Goal: Complete application form

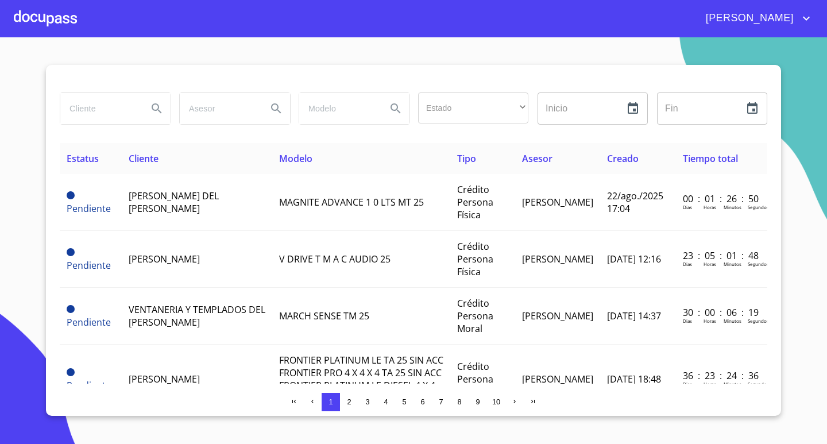
click at [110, 114] on input "search" at bounding box center [99, 108] width 78 height 31
type input "mercedes"
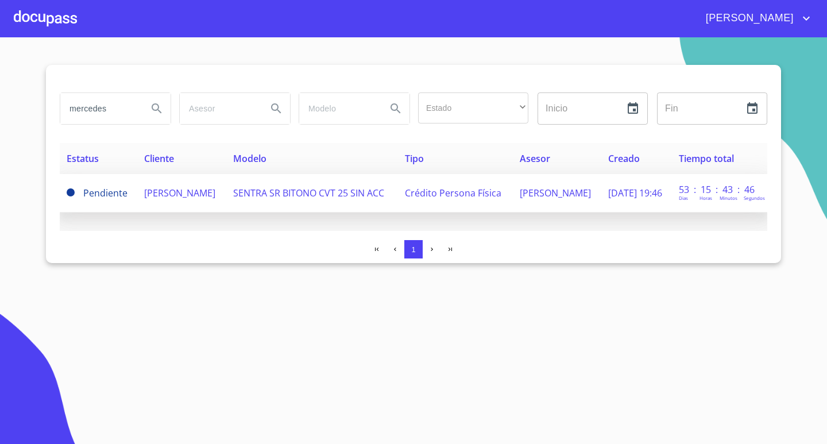
click at [342, 187] on span "SENTRA SR BITONO CVT 25 SIN ACC" at bounding box center [308, 193] width 151 height 13
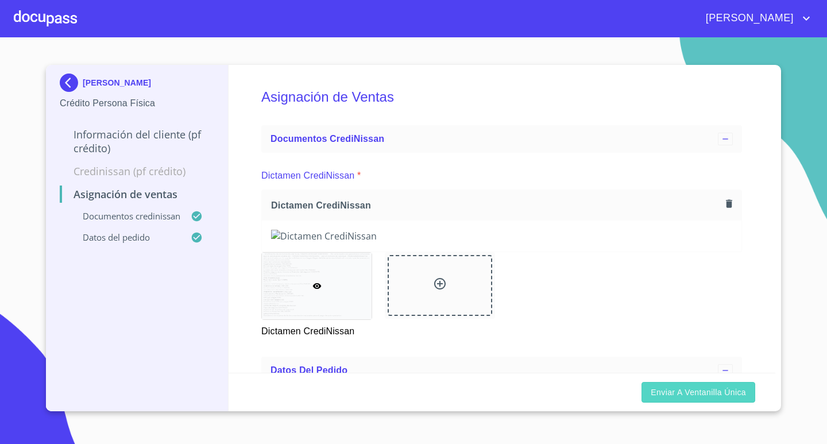
click at [681, 393] on span "Enviar a Ventanilla única" at bounding box center [697, 392] width 95 height 14
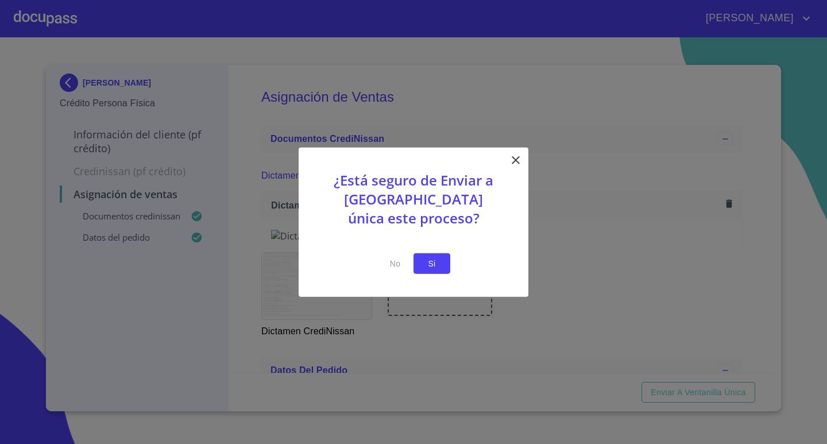
click at [423, 264] on span "Si" at bounding box center [431, 263] width 18 height 14
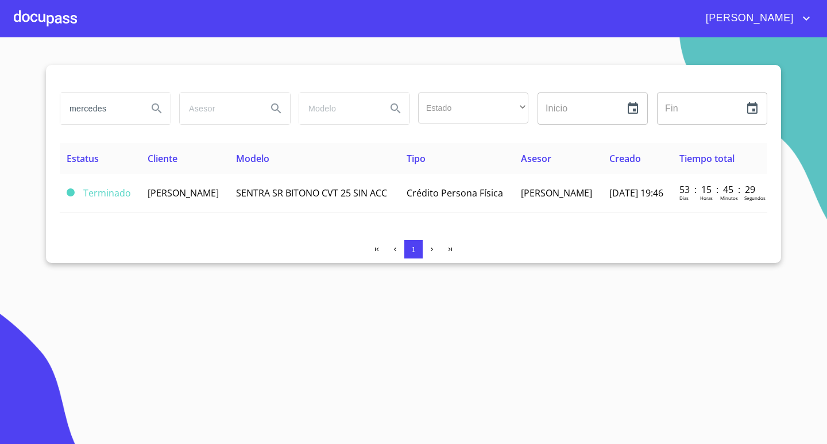
click at [48, 17] on div at bounding box center [45, 18] width 63 height 37
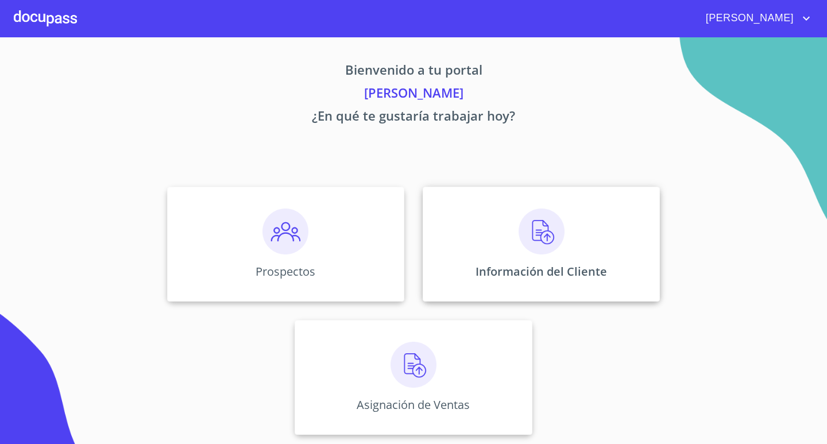
click at [510, 245] on div "Información del Cliente" at bounding box center [540, 244] width 237 height 115
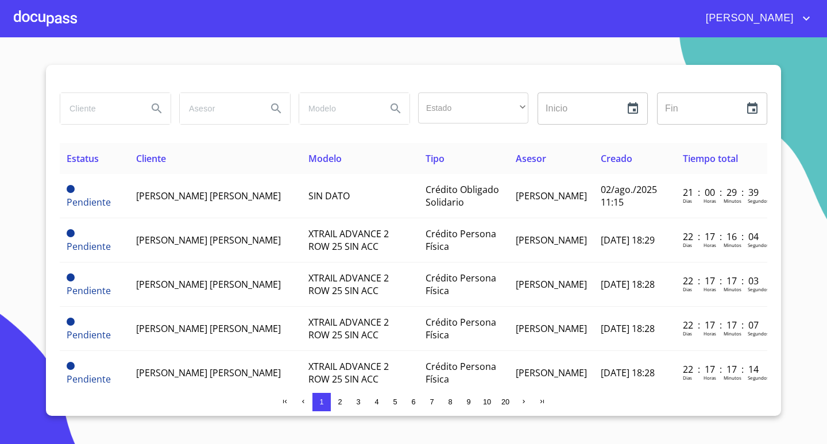
click at [86, 111] on input "search" at bounding box center [99, 108] width 78 height 31
type input "mercedes"
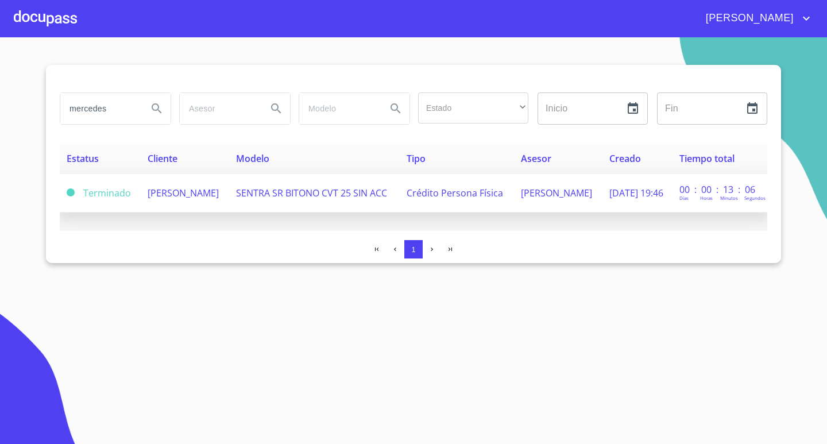
click at [172, 199] on span "[PERSON_NAME]" at bounding box center [183, 193] width 71 height 13
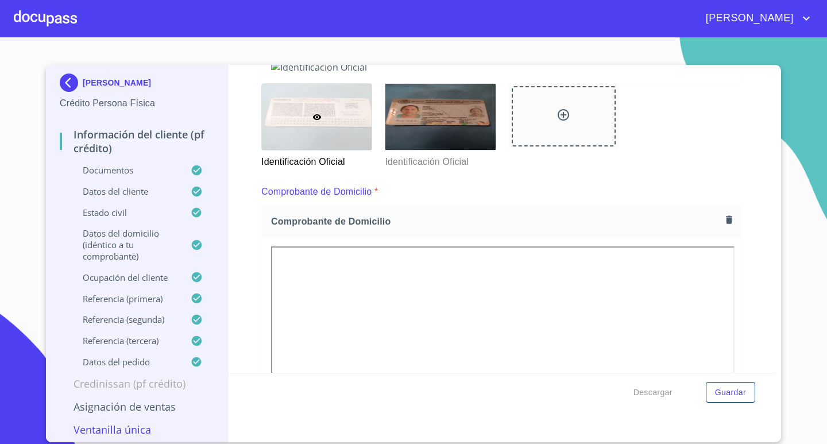
scroll to position [2945, 0]
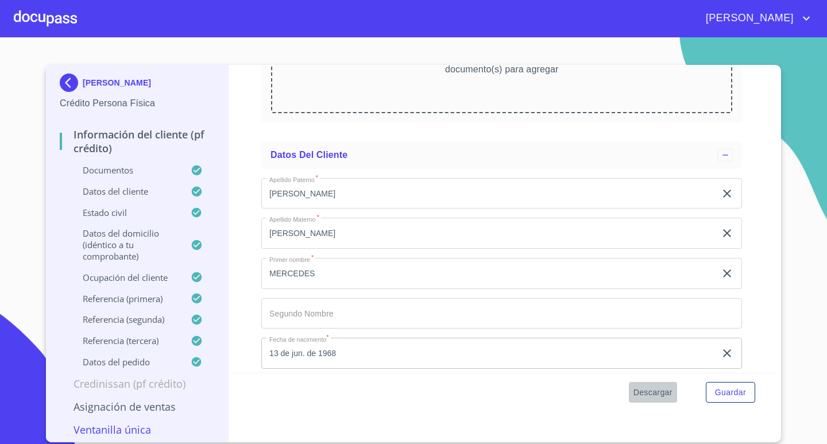
click at [651, 397] on span "Descargar" at bounding box center [652, 392] width 39 height 14
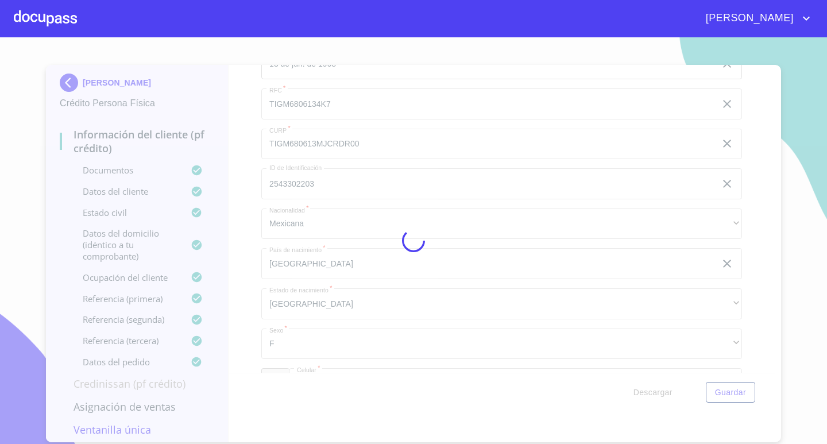
scroll to position [0, 0]
